Goal: Task Accomplishment & Management: Use online tool/utility

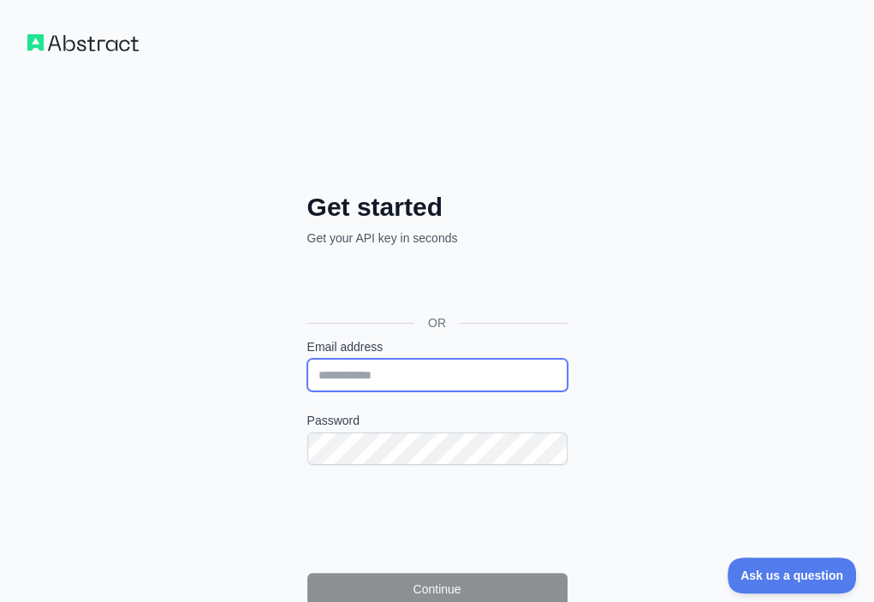
click at [307, 359] on input "Email address" at bounding box center [437, 375] width 260 height 33
paste input "**********"
type input "**********"
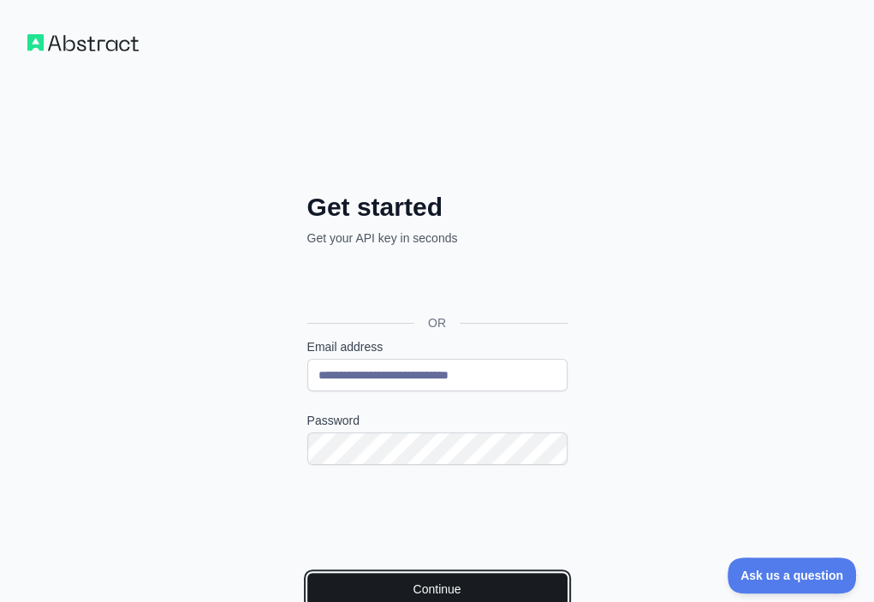
click at [315, 573] on button "Continue" at bounding box center [437, 589] width 260 height 33
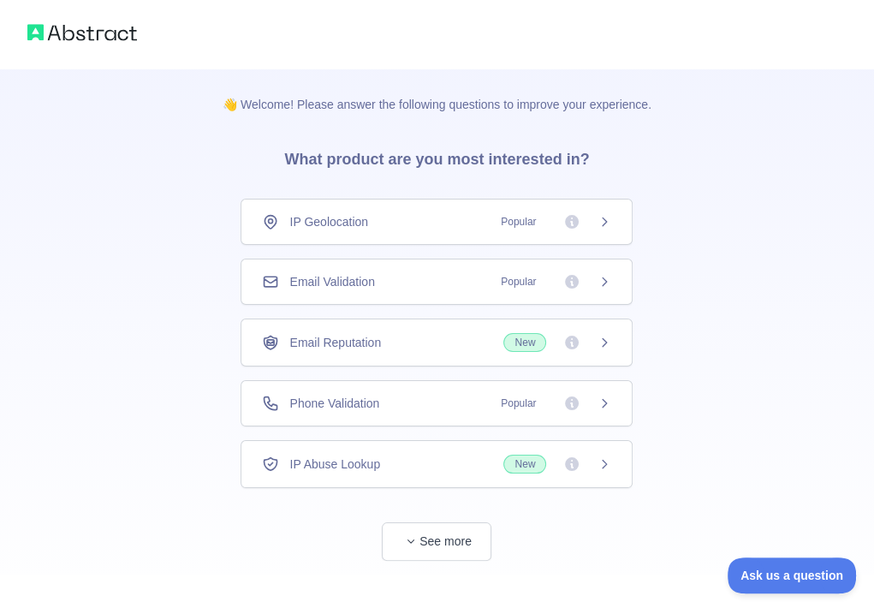
click at [441, 288] on div "Email Validation Popular" at bounding box center [436, 281] width 349 height 17
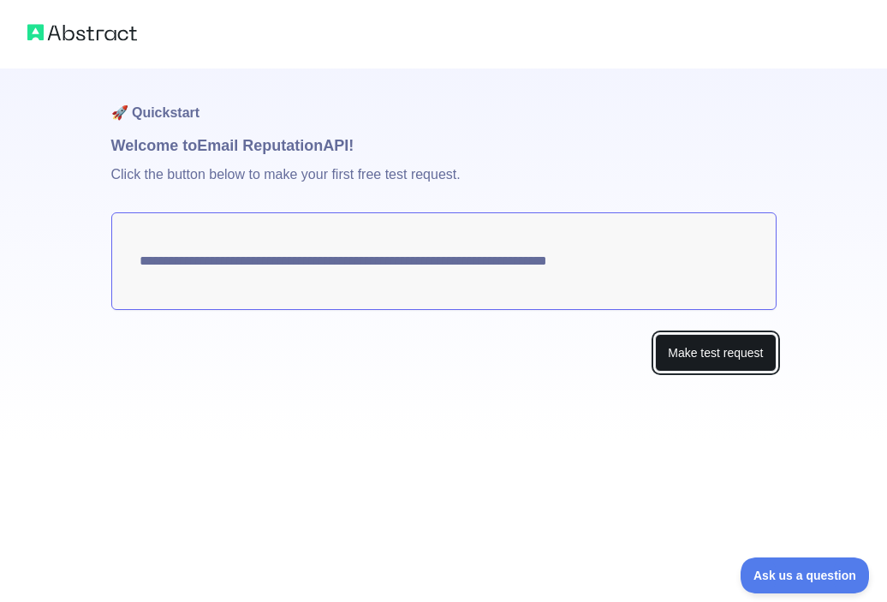
click at [675, 352] on button "Make test request" at bounding box center [715, 353] width 121 height 39
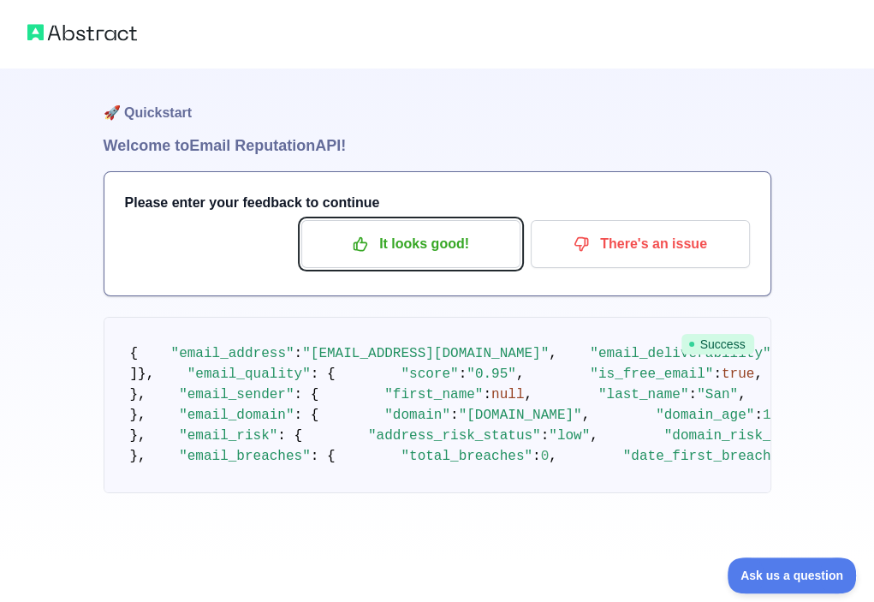
click at [414, 231] on p "It looks good!" at bounding box center [410, 243] width 193 height 29
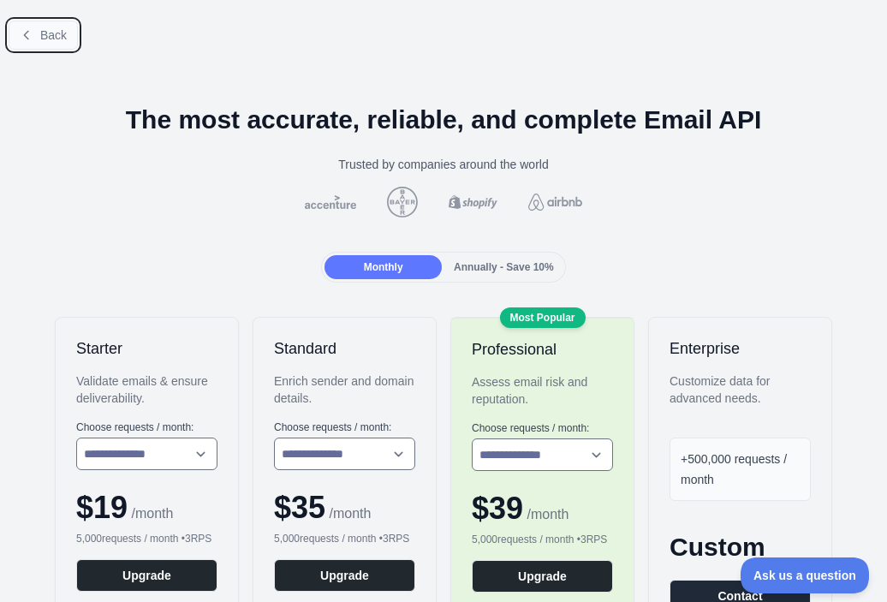
click at [63, 39] on span "Back" at bounding box center [53, 35] width 27 height 14
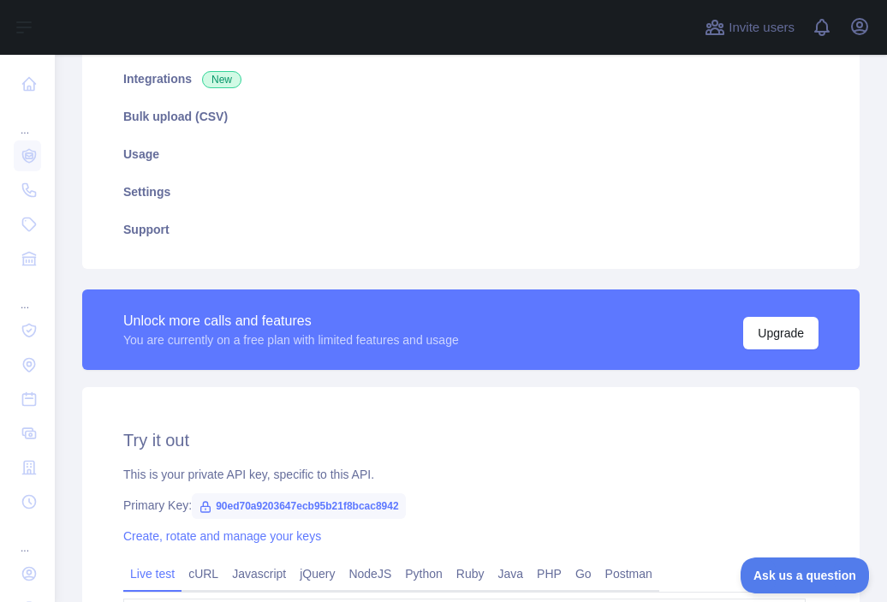
scroll to position [342, 0]
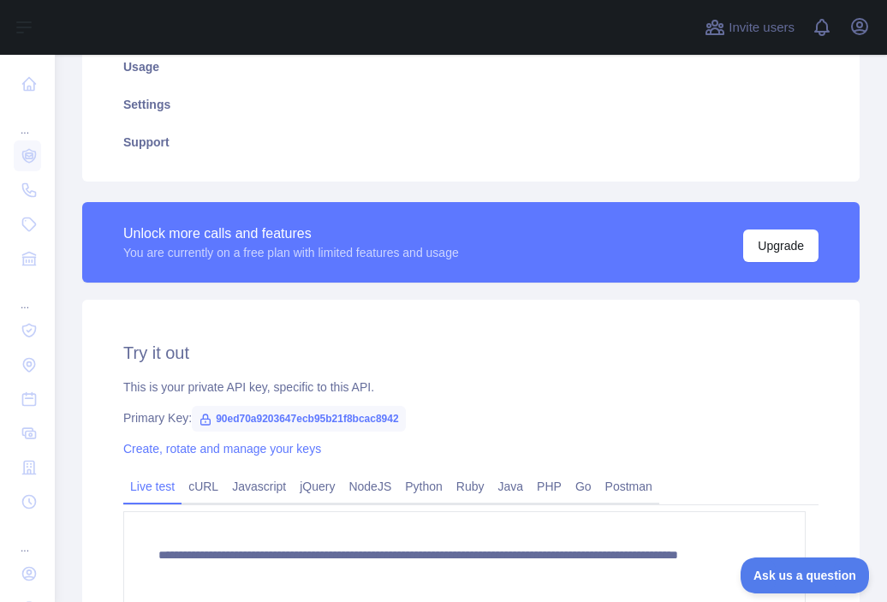
click at [383, 416] on span "90ed70a9203647ecb95b21f8bcac8942" at bounding box center [299, 419] width 214 height 26
copy span "90ed70a9203647ecb95b21f8bcac8942"
